Goal: Transaction & Acquisition: Purchase product/service

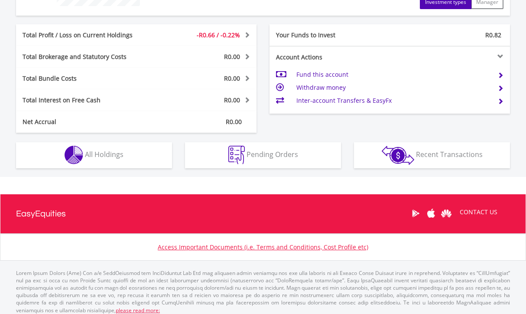
scroll to position [417, 0]
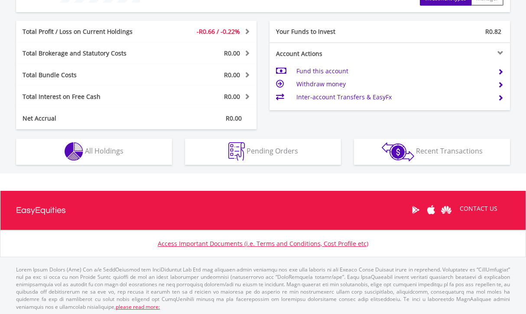
click at [139, 149] on button "Holdings All Holdings" at bounding box center [94, 152] width 156 height 26
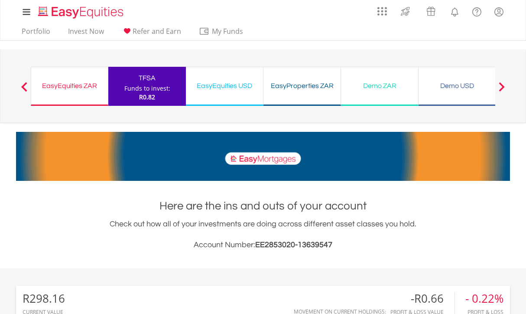
scroll to position [0, 0]
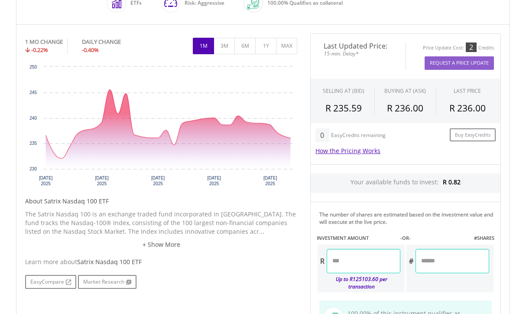
scroll to position [254, 0]
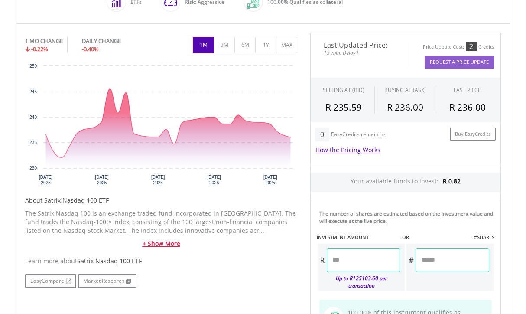
click at [155, 240] on link "+ Show More" at bounding box center [161, 243] width 272 height 9
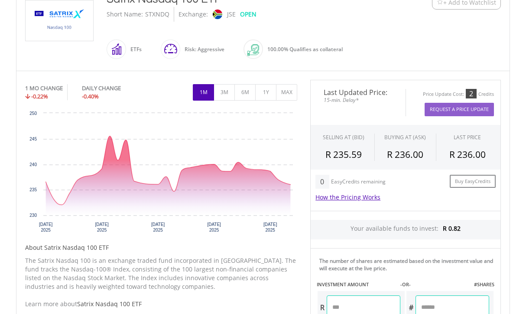
scroll to position [180, 0]
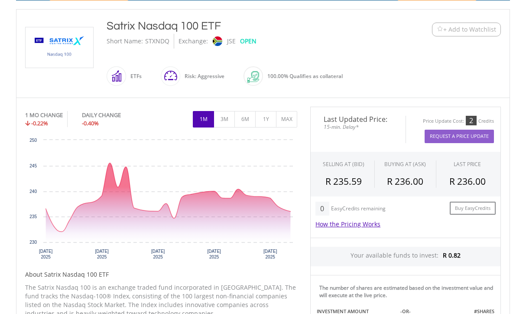
drag, startPoint x: 109, startPoint y: 28, endPoint x: 271, endPoint y: 22, distance: 162.6
click at [271, 22] on div "Satrix Nasdaq 100 ETF" at bounding box center [243, 26] width 272 height 16
copy div "Satrix Nasdaq 100 ETF"
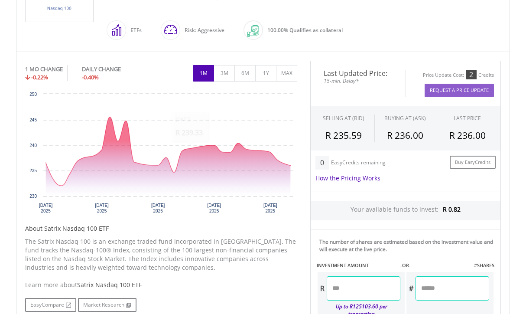
scroll to position [243, 0]
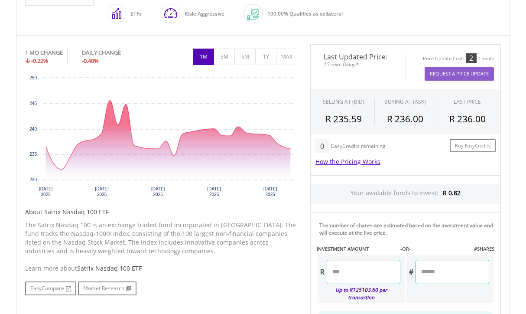
click at [370, 278] on input "number" at bounding box center [364, 272] width 74 height 24
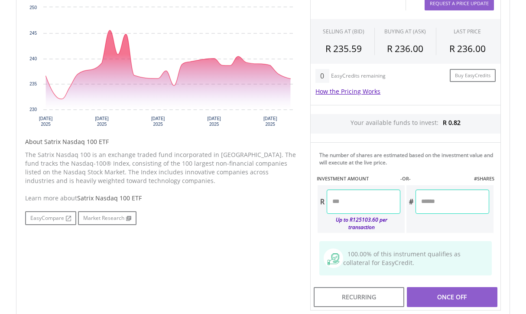
scroll to position [314, 0]
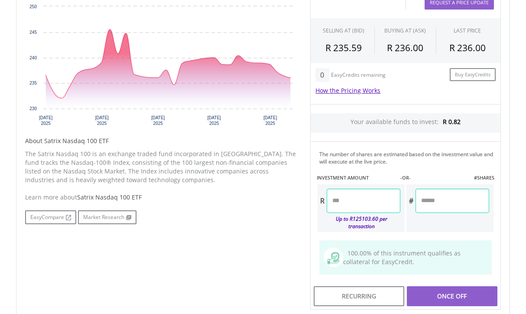
click at [370, 208] on input "number" at bounding box center [364, 200] width 74 height 24
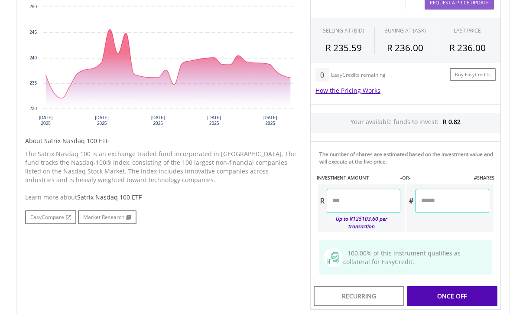
click at [299, 211] on div "No chart available. 1 MO CHANGE -0.22% DAILY CHANGE -0.40% 1M 3M 6M 1Y MAX Char…" at bounding box center [161, 98] width 285 height 251
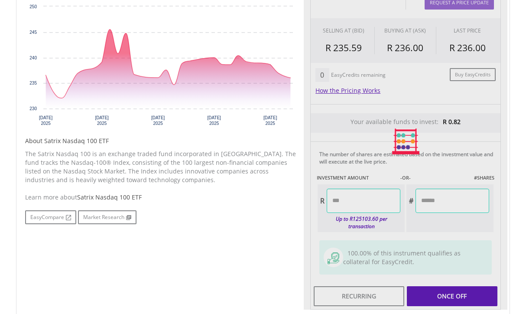
type input "******"
type input "*"
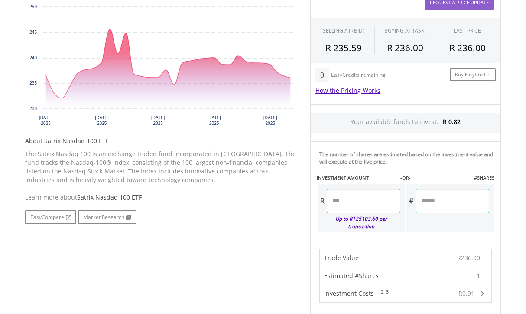
drag, startPoint x: 333, startPoint y: 200, endPoint x: 342, endPoint y: 200, distance: 9.5
click at [342, 200] on input "******" at bounding box center [364, 200] width 74 height 24
type input "******"
click at [247, 236] on div "No chart available. 1 MO CHANGE -0.22% DAILY CHANGE -0.40% 1M 3M 6M 1Y MAX Char…" at bounding box center [263, 256] width 489 height 566
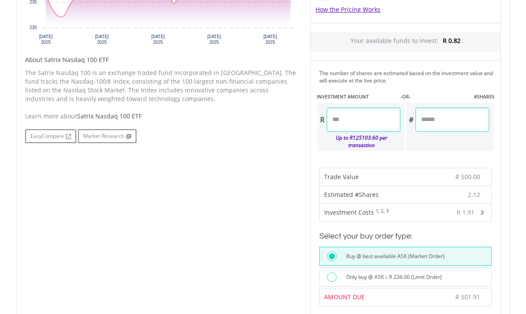
scroll to position [394, 0]
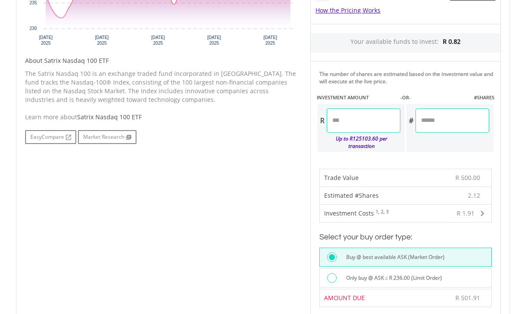
drag, startPoint x: 343, startPoint y: 120, endPoint x: 324, endPoint y: 118, distance: 18.8
click at [324, 118] on div "R ******" at bounding box center [359, 120] width 83 height 24
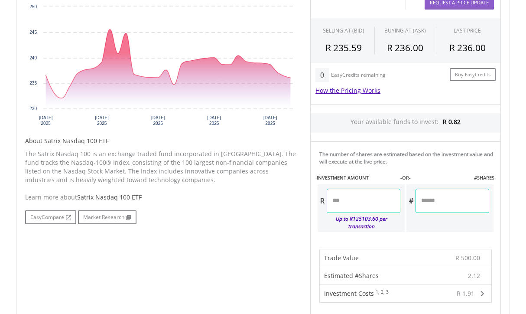
scroll to position [308, 0]
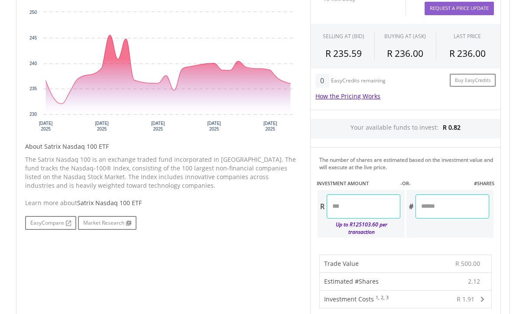
type input "******"
click at [245, 262] on div "No chart available. 1 MO CHANGE -0.22% DAILY CHANGE -0.40% 1M 3M 6M 1Y MAX Char…" at bounding box center [263, 262] width 489 height 566
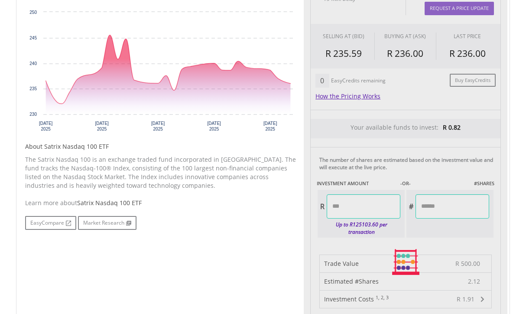
type input "*"
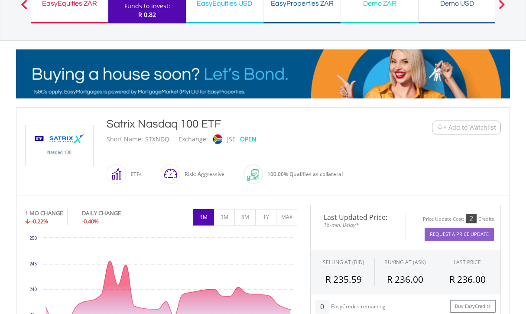
scroll to position [58, 0]
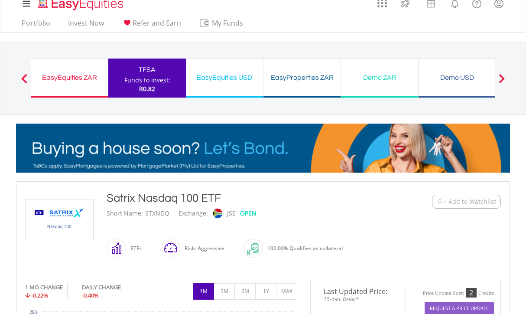
scroll to position [9, 0]
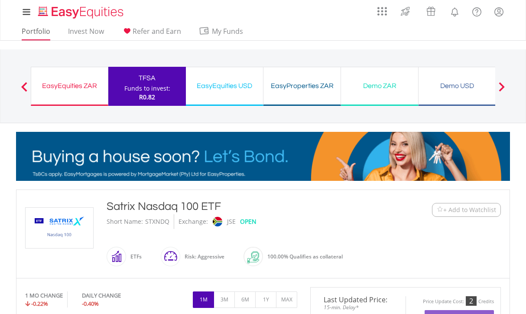
click at [41, 29] on link "Portfolio" at bounding box center [36, 33] width 36 height 13
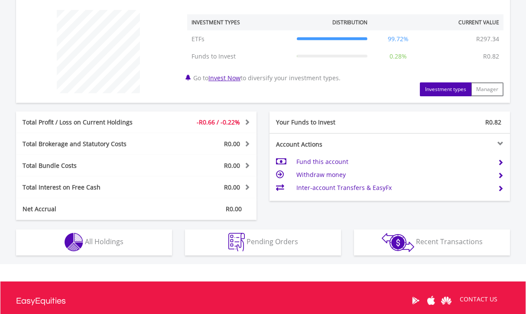
scroll to position [340, 0]
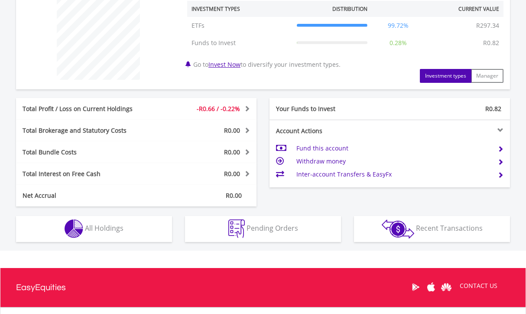
click at [134, 228] on button "Holdings All Holdings" at bounding box center [94, 229] width 156 height 26
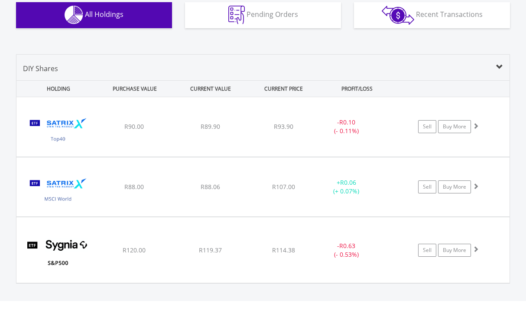
scroll to position [553, 0]
